Goal: Task Accomplishment & Management: Use online tool/utility

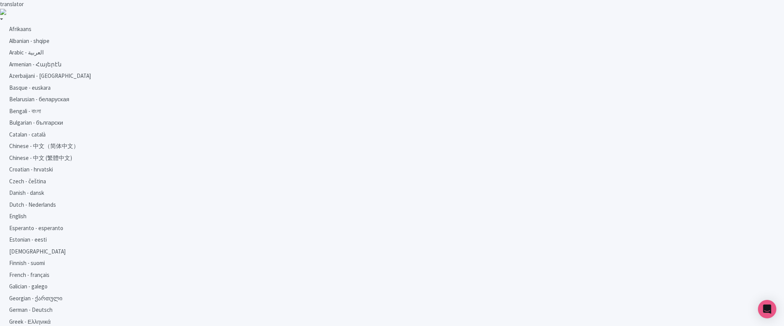
scroll to position [71, 0]
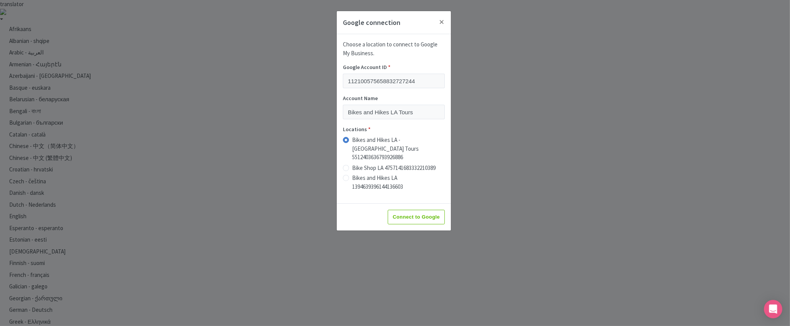
click at [523, 129] on div "Google connection Choose a location to connect to Google My Business. Google Ac…" at bounding box center [395, 163] width 790 height 326
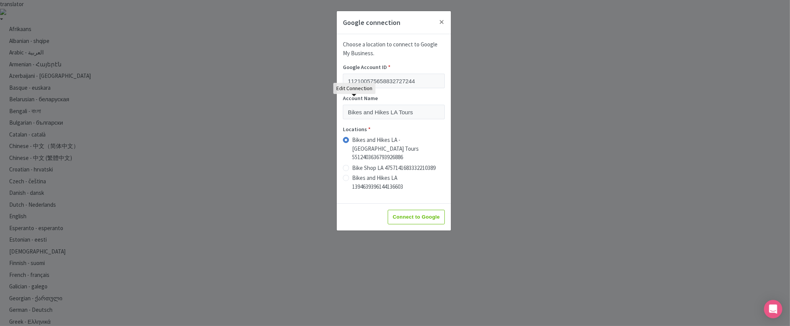
click at [352, 164] on label "Bike Shop LA 4757141683332210389" at bounding box center [394, 168] width 84 height 9
click at [352, 163] on input "Bike Shop LA 4757141683332210389" at bounding box center [356, 167] width 8 height 8
radio input "true"
click at [352, 139] on label "Bikes and Hikes LA - [GEOGRAPHIC_DATA] Tours 5512403636793926886" at bounding box center [398, 149] width 93 height 26
click at [352, 139] on input "Bikes and Hikes LA - [GEOGRAPHIC_DATA] Tours 5512403636793926886" at bounding box center [356, 140] width 8 height 8
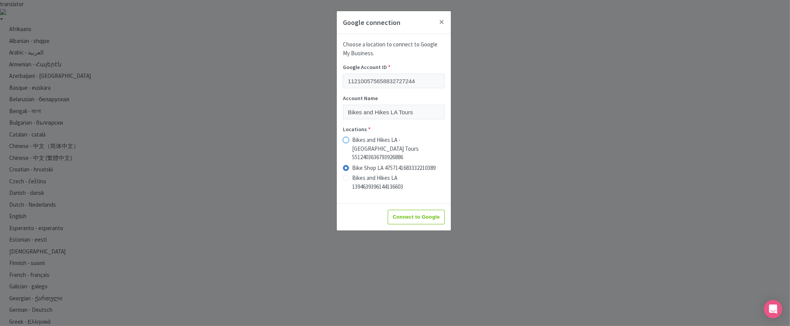
radio input "true"
click at [536, 217] on div "Google connection Choose a location to connect to Google My Business. Google Ac…" at bounding box center [395, 163] width 790 height 326
